Goal: Transaction & Acquisition: Obtain resource

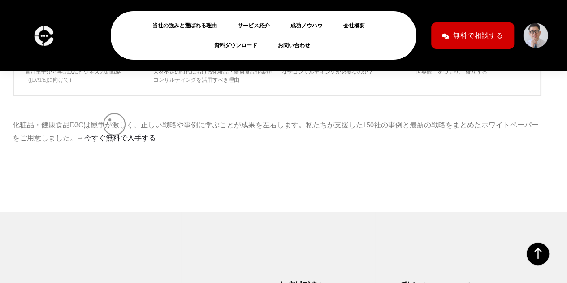
scroll to position [2695, 0]
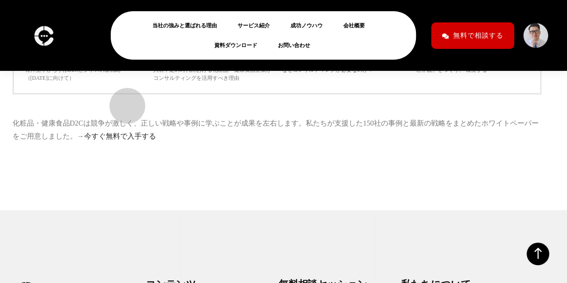
click at [123, 132] on link "今すぐ無料で入手する" at bounding box center [120, 136] width 72 height 8
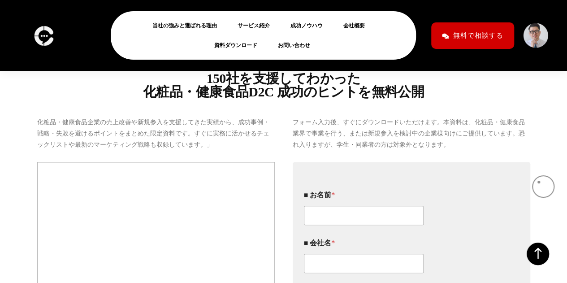
scroll to position [116, 0]
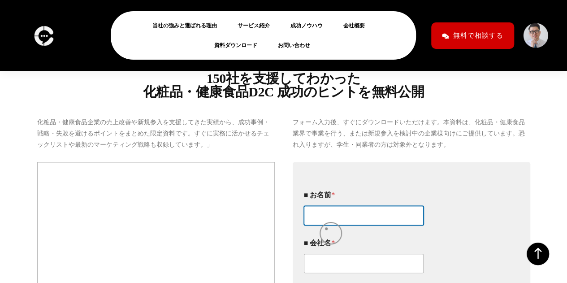
click at [326, 225] on input "■ お名前 *" at bounding box center [364, 215] width 120 height 19
type input "國井勝之"
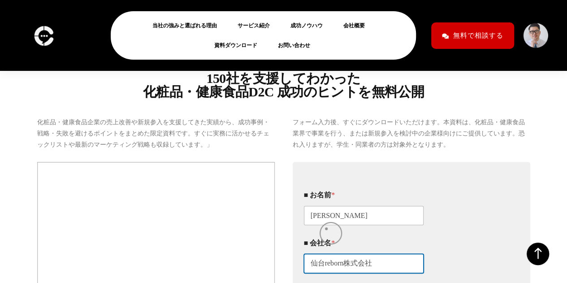
type input "仙台reborn株式会社"
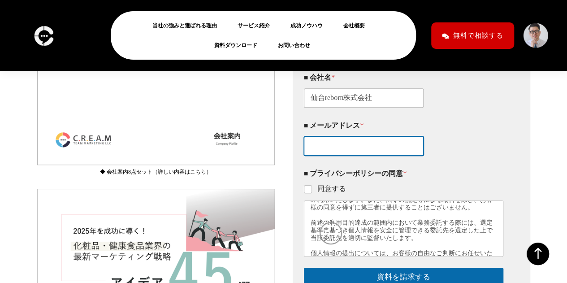
scroll to position [294, 0]
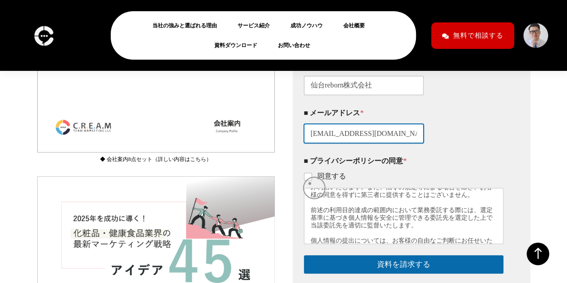
type input "k-kunii@aquaignis-sendai.jp"
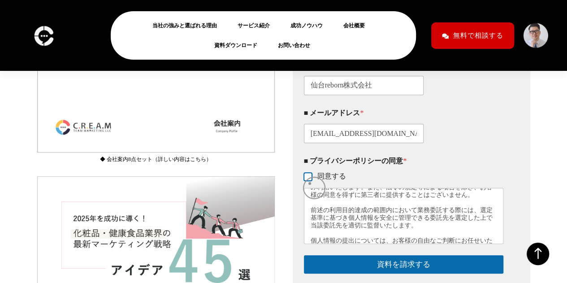
click at [310, 181] on input "同意する" at bounding box center [308, 176] width 7 height 7
checkbox input "true"
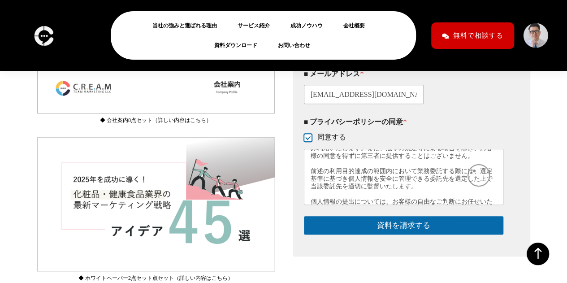
scroll to position [332, 0]
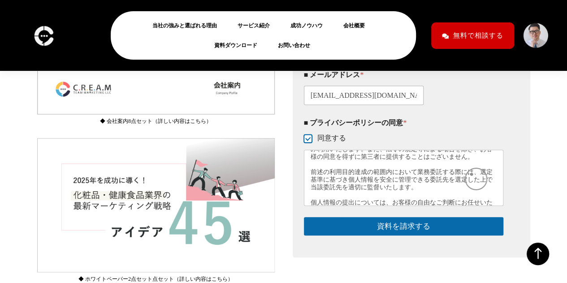
click at [471, 174] on div "当社では、お客様よりお預かりしました個人情報を以下の目的で利用いたします。 お申込みされた方の個人情報は、コンサルティングサービス実施、ダイレクトメールの送付…" at bounding box center [403, 178] width 199 height 56
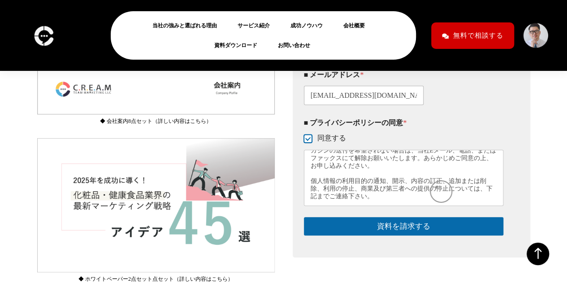
scroll to position [254, 0]
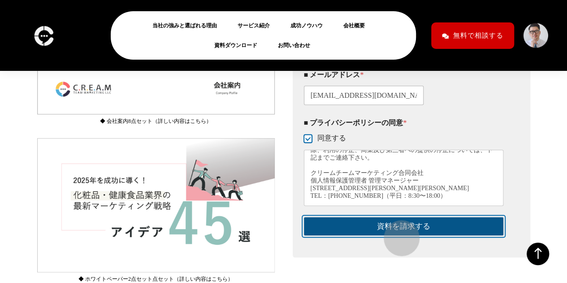
click at [397, 233] on button "資料を請求する" at bounding box center [403, 226] width 199 height 18
